Goal: Task Accomplishment & Management: Complete application form

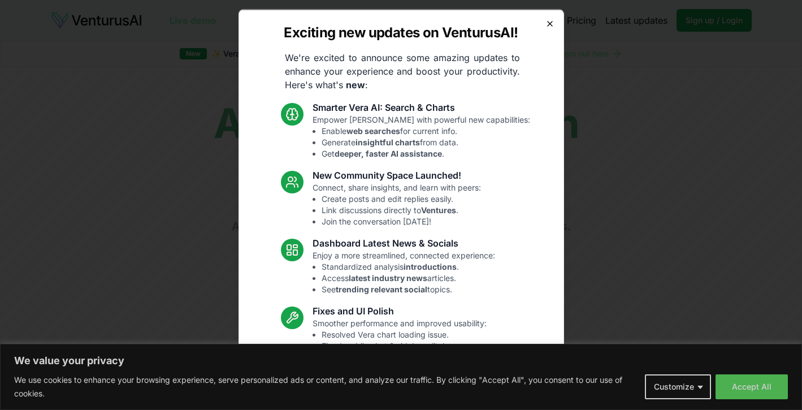
click at [545, 25] on icon "button" at bounding box center [549, 23] width 9 height 9
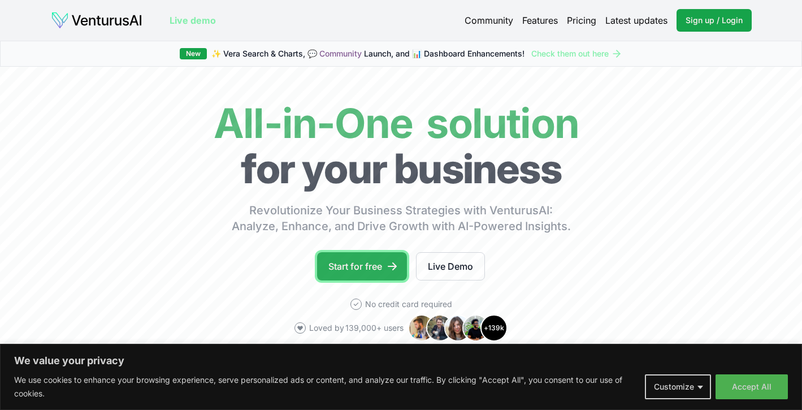
click at [367, 262] on link "Start for free" at bounding box center [362, 266] width 90 height 28
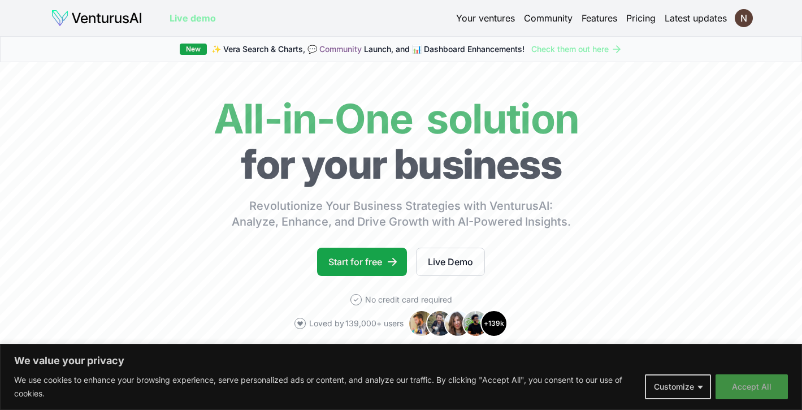
click at [747, 390] on button "Accept All" at bounding box center [751, 386] width 72 height 25
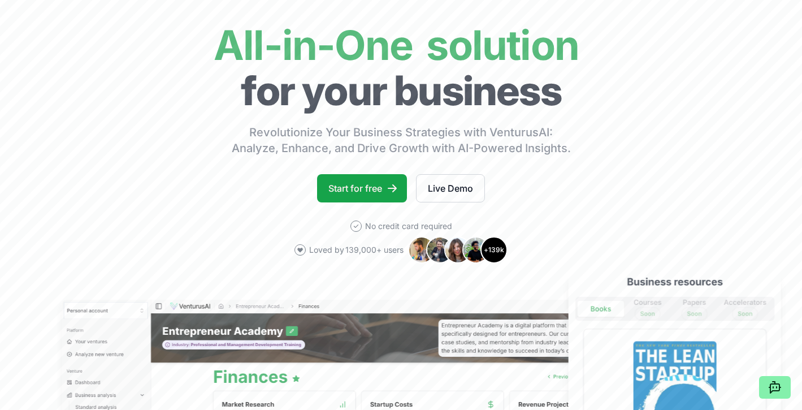
scroll to position [74, 0]
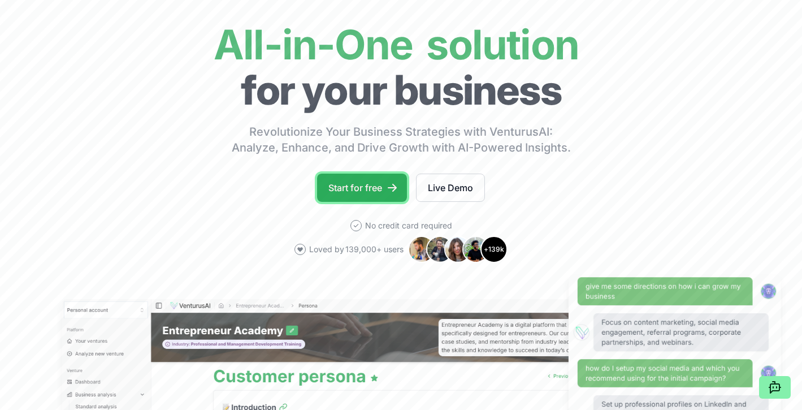
click at [373, 191] on link "Start for free" at bounding box center [362, 187] width 90 height 28
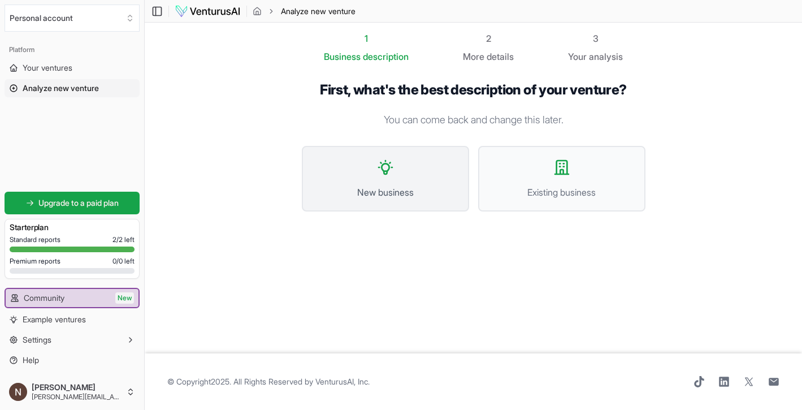
click at [350, 158] on button "New business" at bounding box center [385, 179] width 167 height 66
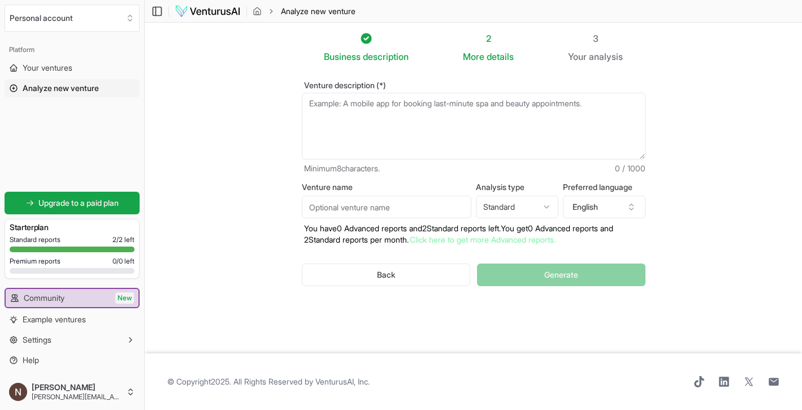
click at [316, 108] on textarea "Venture description (*)" at bounding box center [473, 126] width 343 height 67
paste textarea "have been offered the opportnity to launch a a streaming platform in [GEOGRAPHI…"
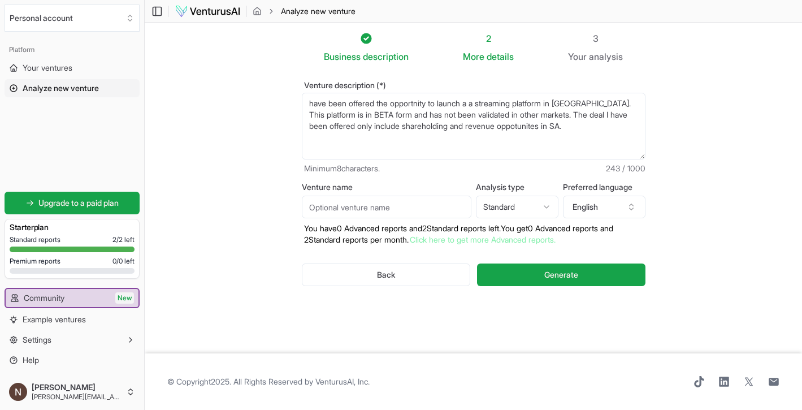
type textarea "have been offered the opportnity to launch a a streaming platform in [GEOGRAPHI…"
click at [366, 207] on input "Venture name" at bounding box center [386, 206] width 169 height 23
type input "Streaming platform"
click at [574, 269] on span "Generate" at bounding box center [561, 274] width 34 height 11
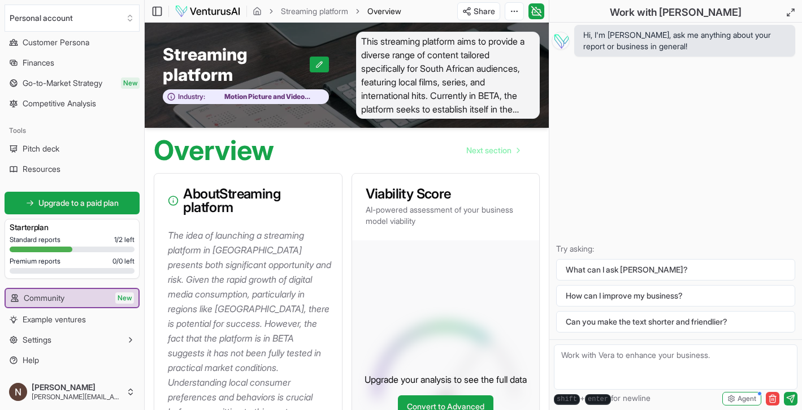
click at [382, 12] on span "Overview" at bounding box center [384, 11] width 34 height 11
click at [328, 11] on link "Streaming platform" at bounding box center [314, 11] width 67 height 11
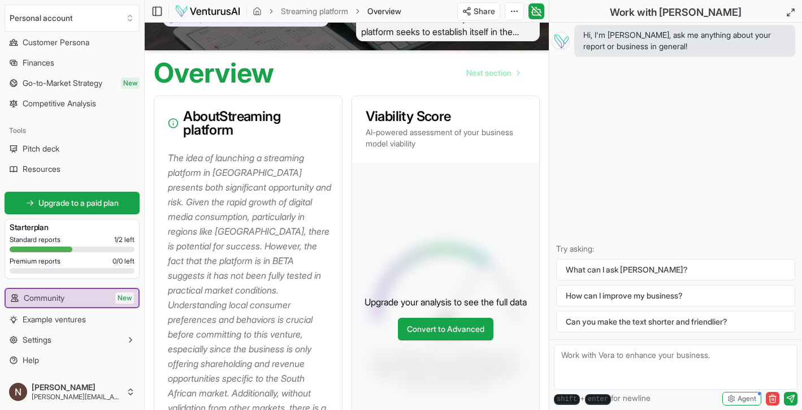
scroll to position [76, 0]
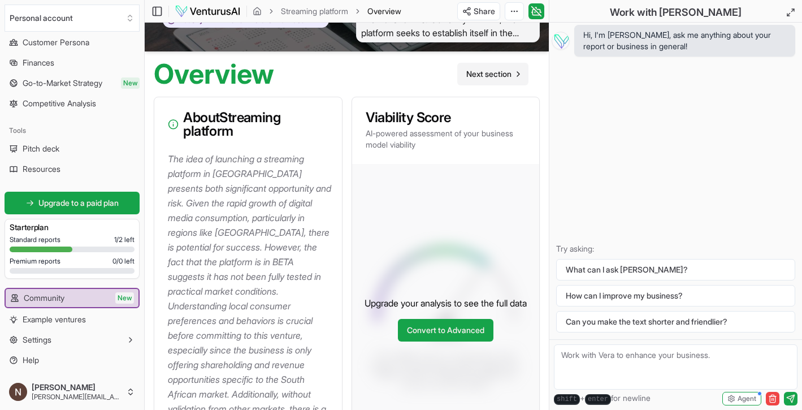
click at [485, 81] on link "Next section" at bounding box center [492, 74] width 71 height 23
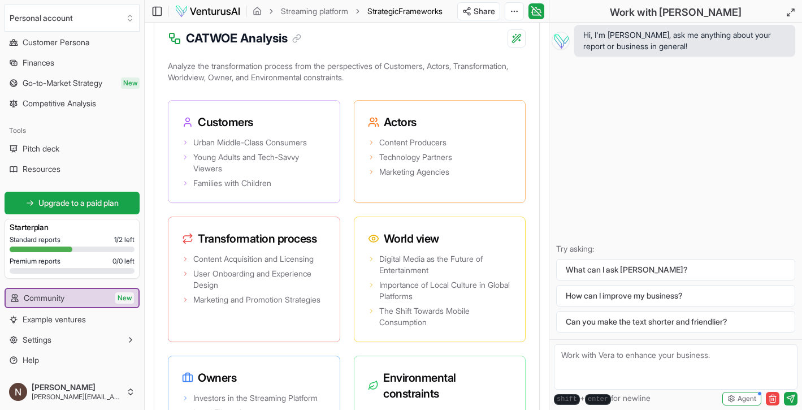
scroll to position [2540, 0]
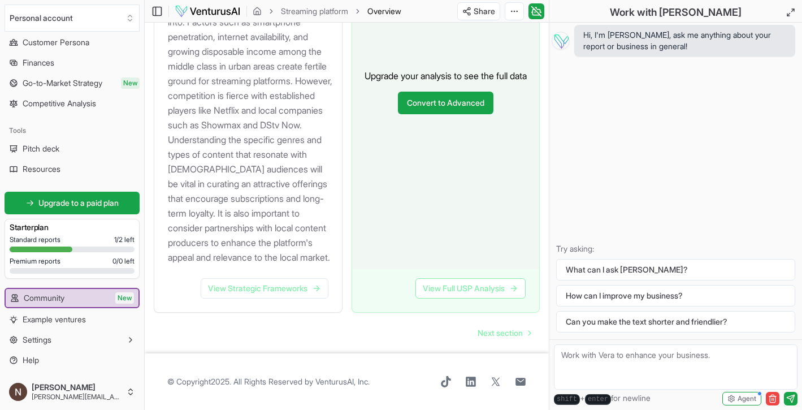
scroll to position [76, 0]
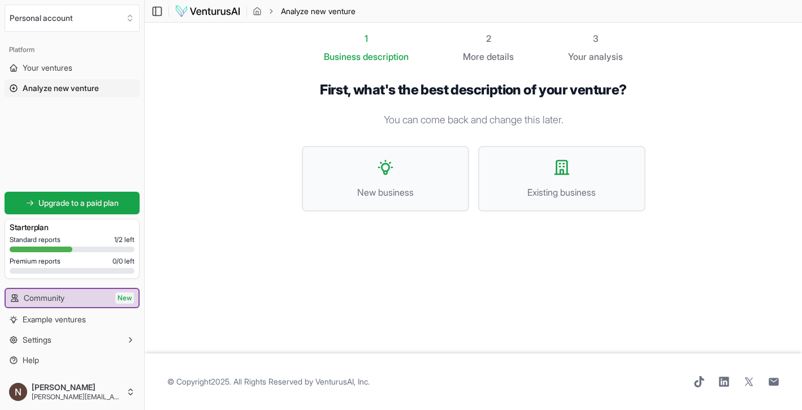
click at [312, 11] on span "Analyze new venture" at bounding box center [318, 11] width 75 height 11
click at [260, 11] on icon "breadcrumb" at bounding box center [257, 10] width 7 height 7
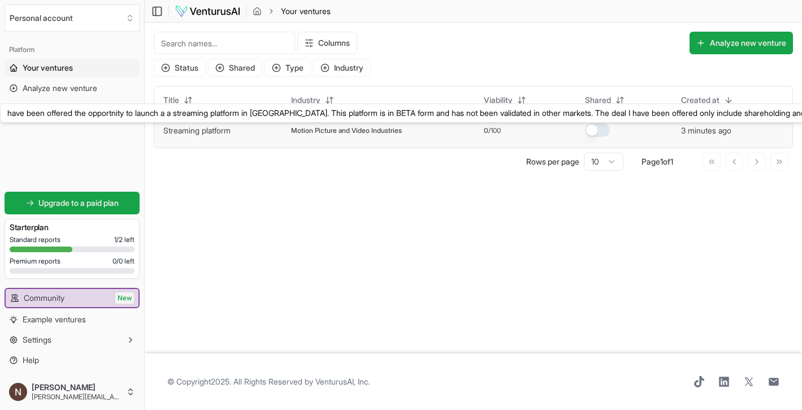
click at [217, 133] on link "Streaming platform" at bounding box center [196, 130] width 67 height 10
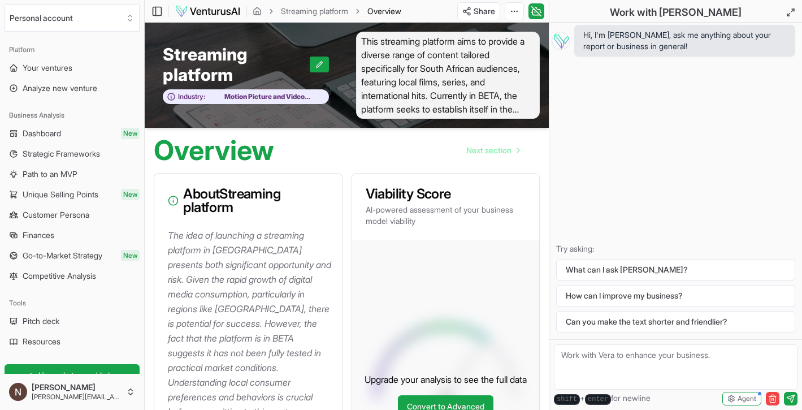
click at [611, 359] on textarea at bounding box center [675, 366] width 243 height 45
click at [565, 360] on textarea "Iwant to" at bounding box center [675, 366] width 243 height 45
click at [598, 354] on textarea "I want to" at bounding box center [675, 366] width 243 height 45
type textarea "I want to explore an idea in detail"
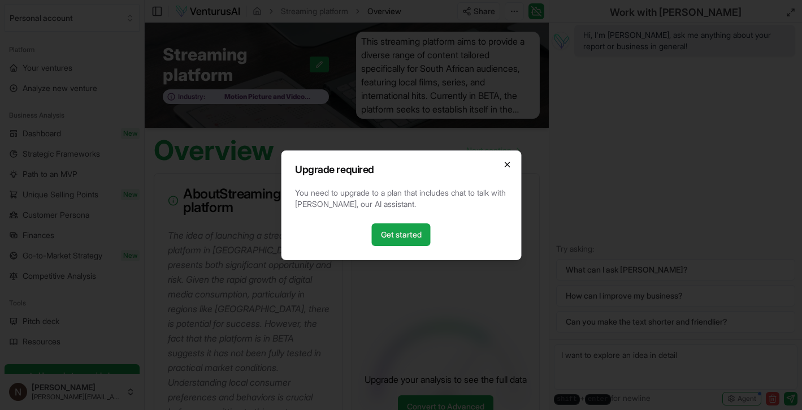
click at [503, 163] on icon "button" at bounding box center [506, 164] width 9 height 9
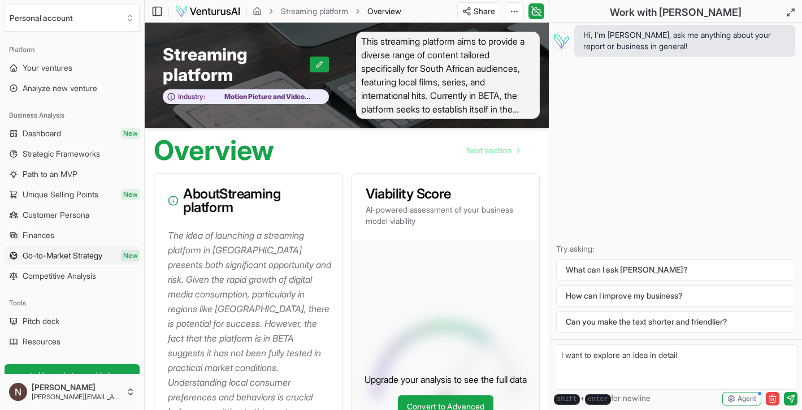
scroll to position [172, 0]
